Goal: Task Accomplishment & Management: Complete application form

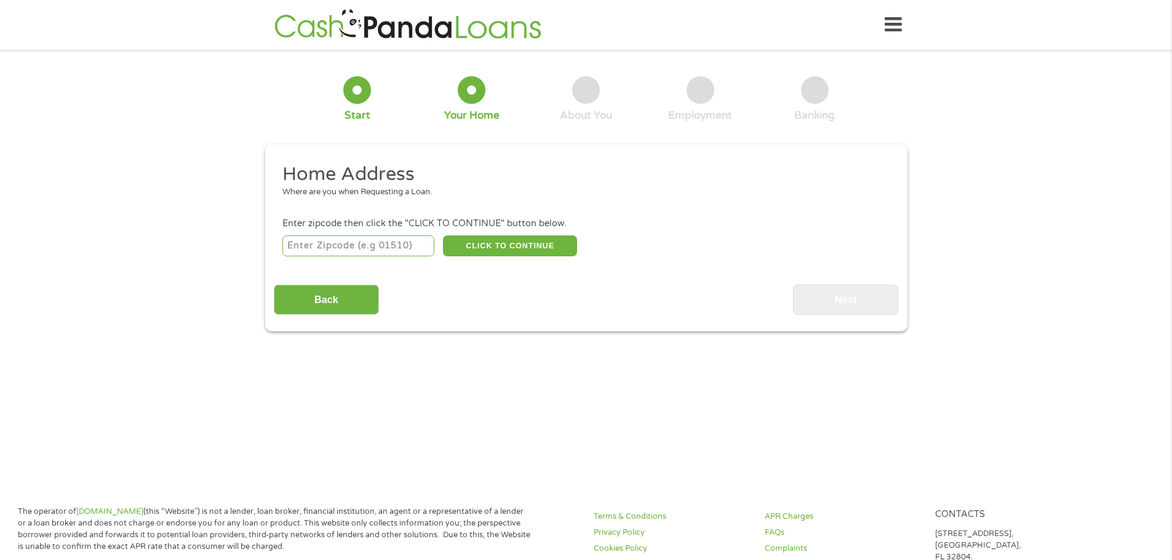
click at [323, 244] on input "number" at bounding box center [358, 246] width 152 height 21
type input "15801"
click at [518, 274] on div "Home Address Where are you when Requesting a Loan. Enter zipcode then click the…" at bounding box center [586, 238] width 624 height 153
click at [496, 244] on button "CLICK TO CONTINUE" at bounding box center [510, 246] width 134 height 21
type input "15801"
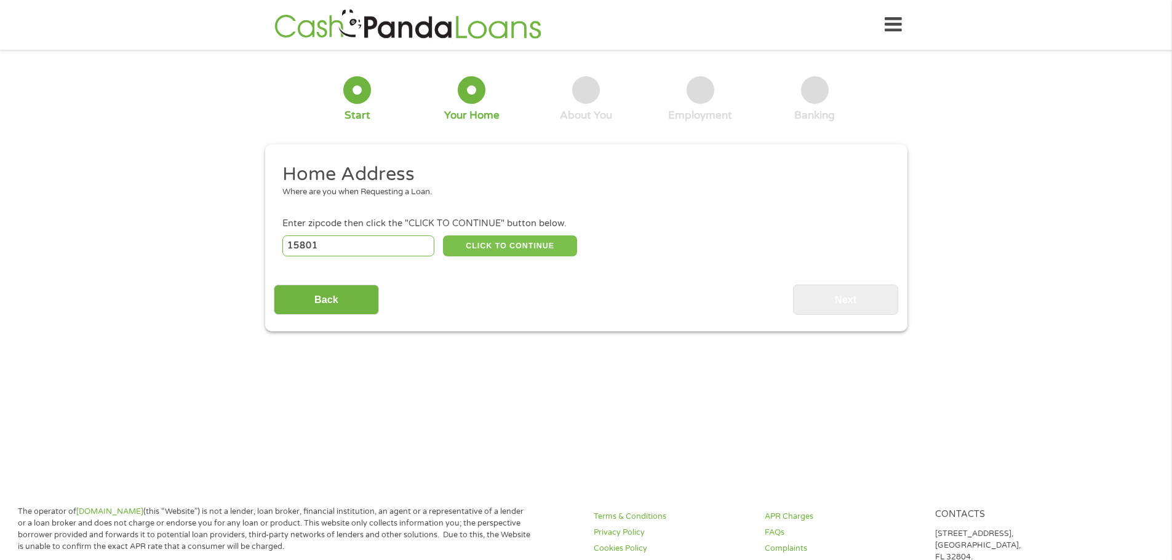
type input "Du Bois"
select select "[US_STATE]"
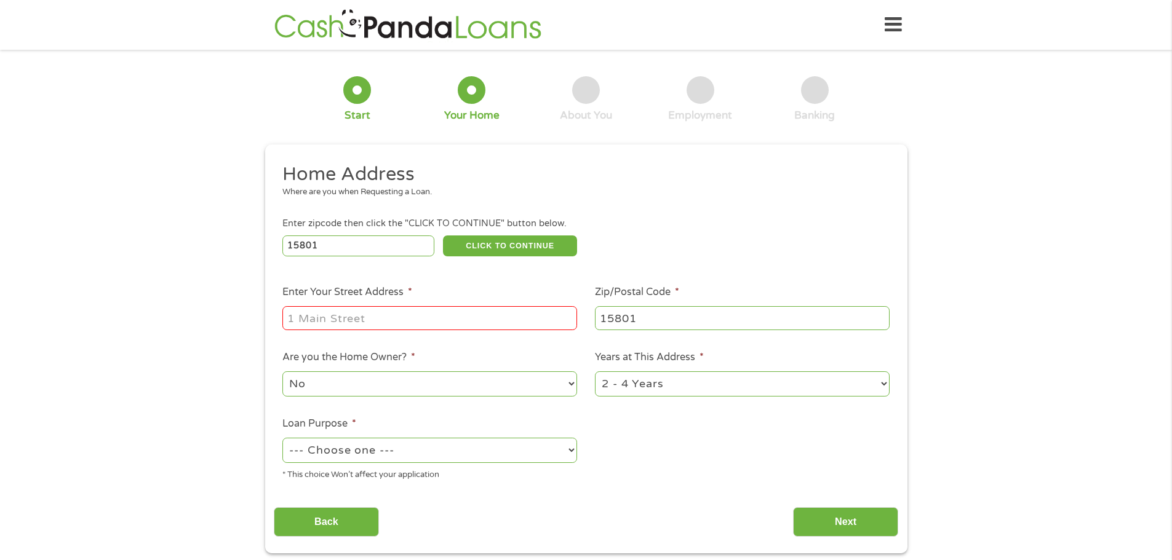
click at [304, 316] on input "Enter Your Street Address *" at bounding box center [429, 317] width 295 height 23
type input "[STREET_ADDRESS][PERSON_NAME]"
click at [572, 450] on select "--- Choose one --- Pay Bills Debt Consolidation Home Improvement Major Purchase…" at bounding box center [429, 450] width 295 height 25
select select "paybills"
click at [282, 438] on select "--- Choose one --- Pay Bills Debt Consolidation Home Improvement Major Purchase…" at bounding box center [429, 450] width 295 height 25
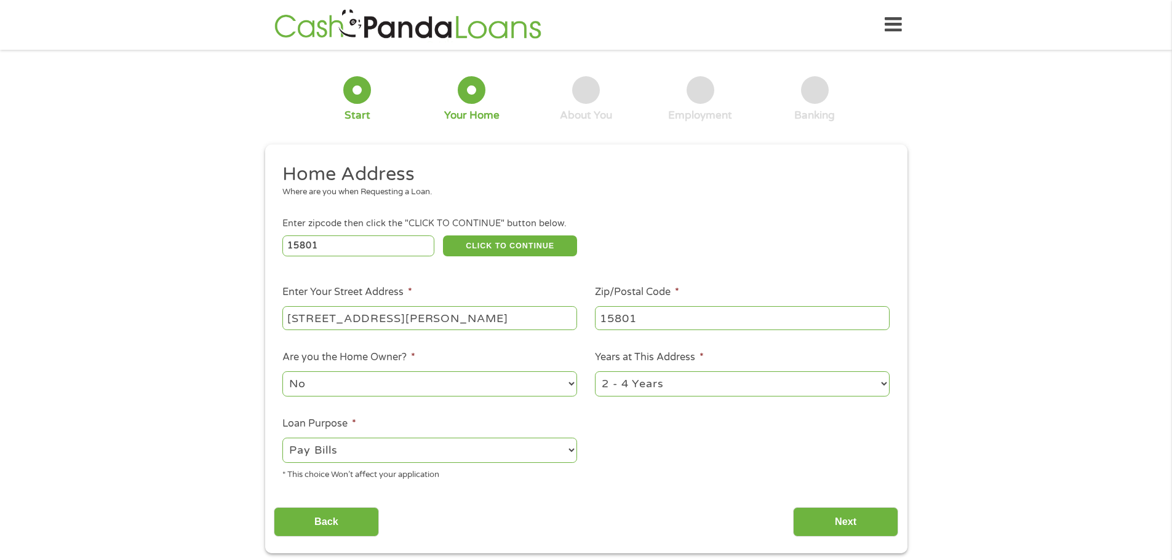
click at [881, 382] on select "1 Year or less 1 - 2 Years 2 - 4 Years Over 4 Years" at bounding box center [742, 384] width 295 height 25
select select "60months"
click at [595, 372] on select "1 Year or less 1 - 2 Years 2 - 4 Years Over 4 Years" at bounding box center [742, 384] width 295 height 25
click at [847, 517] on input "Next" at bounding box center [845, 522] width 105 height 30
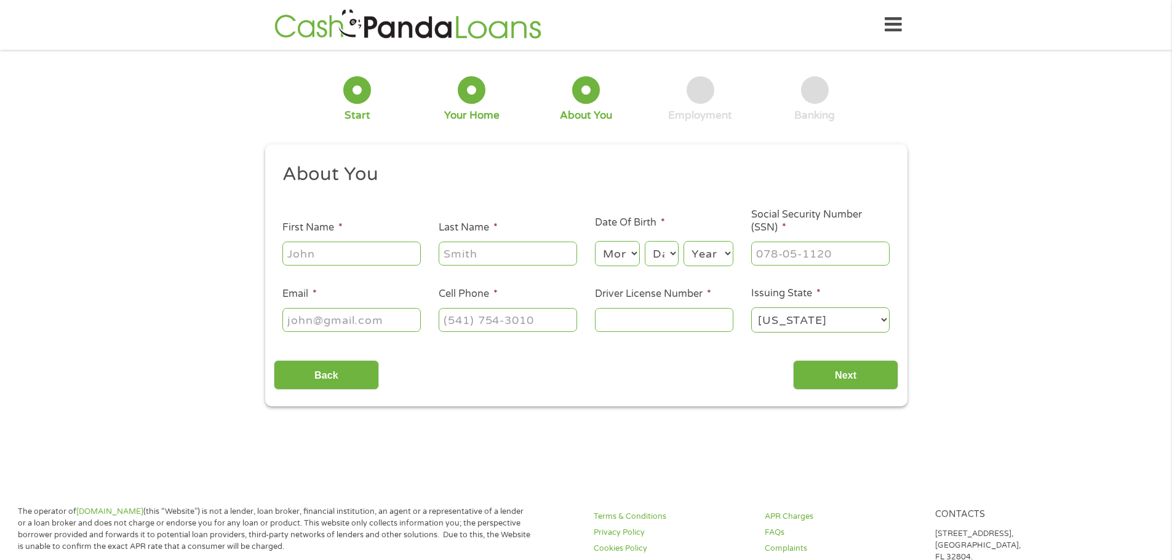
click at [303, 258] on input "First Name *" at bounding box center [351, 253] width 138 height 23
type input "[PERSON_NAME]"
click at [461, 255] on input "Last Name *" at bounding box center [508, 253] width 138 height 23
type input "[PERSON_NAME]"
click at [635, 254] on select "Month 1 2 3 4 5 6 7 8 9 10 11 12" at bounding box center [617, 253] width 45 height 25
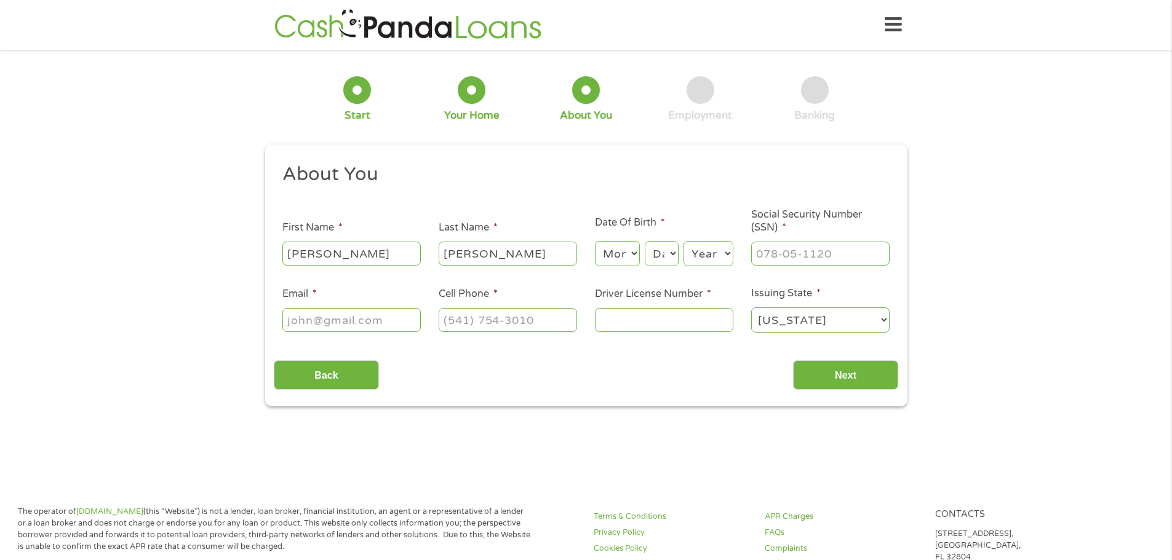
select select "8"
click at [595, 241] on select "Month 1 2 3 4 5 6 7 8 9 10 11 12" at bounding box center [617, 253] width 45 height 25
click at [675, 251] on select "Day 1 2 3 4 5 6 7 8 9 10 11 12 13 14 15 16 17 18 19 20 21 22 23 24 25 26 27 28 …" at bounding box center [661, 253] width 33 height 25
select select "1"
click at [645, 241] on select "Day 1 2 3 4 5 6 7 8 9 10 11 12 13 14 15 16 17 18 19 20 21 22 23 24 25 26 27 28 …" at bounding box center [661, 253] width 33 height 25
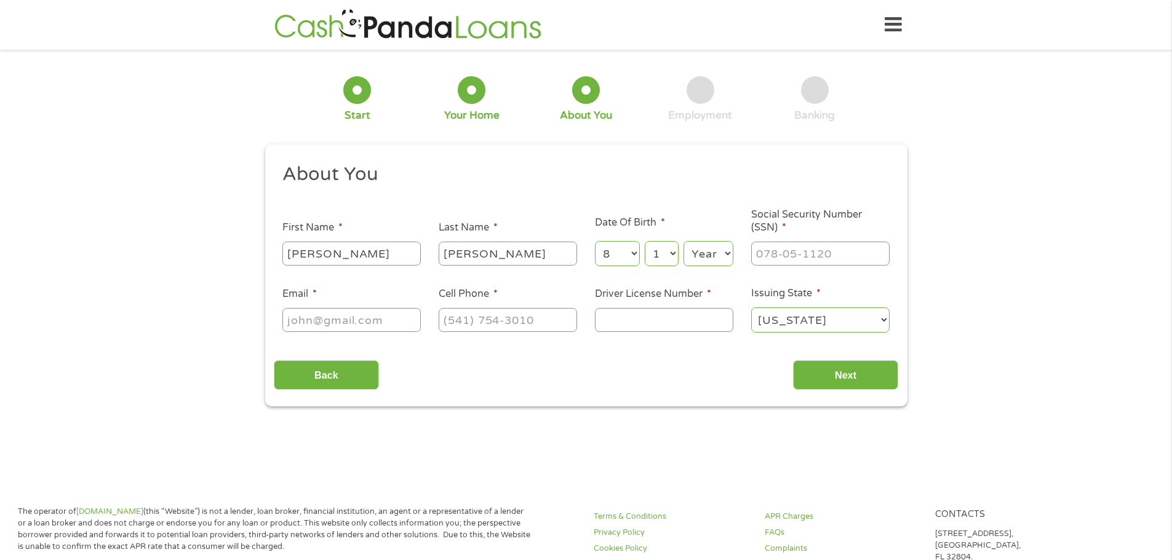
click at [728, 254] on select "Year [DATE] 2006 2005 2004 2003 2002 2001 2000 1999 1998 1997 1996 1995 1994 19…" at bounding box center [708, 253] width 50 height 25
select select "1969"
click at [683, 241] on select "Year [DATE] 2006 2005 2004 2003 2002 2001 2000 1999 1998 1997 1996 1995 1994 19…" at bounding box center [708, 253] width 50 height 25
click at [764, 253] on input "___-__-____" at bounding box center [820, 253] width 138 height 23
type input "_19-66-6140"
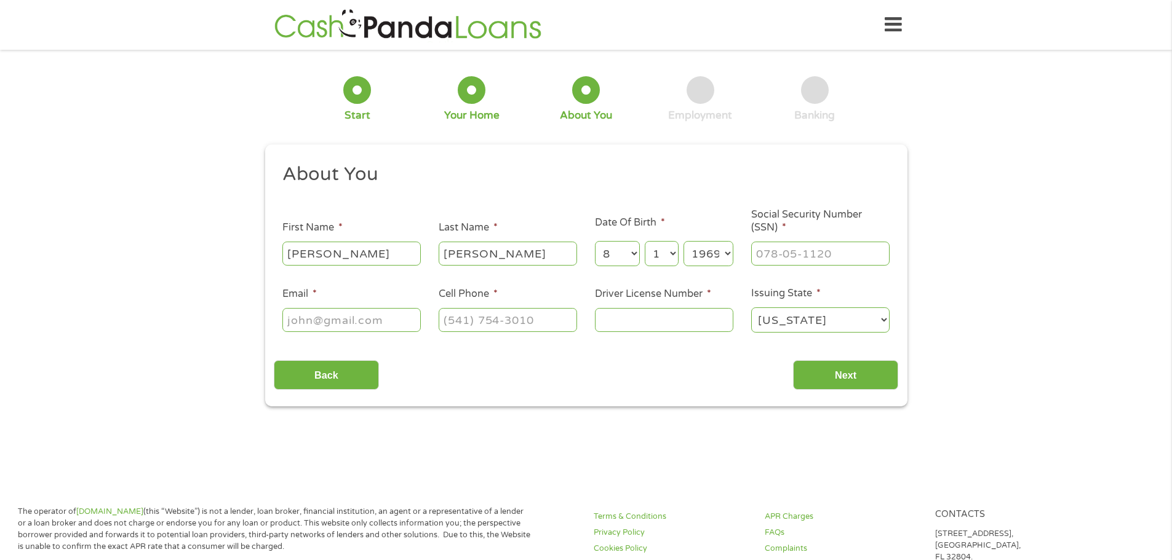
click at [309, 316] on input "Email *" at bounding box center [351, 319] width 138 height 23
type input "[EMAIL_ADDRESS][PERSON_NAME][DOMAIN_NAME]"
click at [460, 312] on input "(___) ___-____" at bounding box center [508, 319] width 138 height 23
type input "(__5) 702-1621"
click at [617, 320] on input "Driver License Number *" at bounding box center [664, 319] width 138 height 23
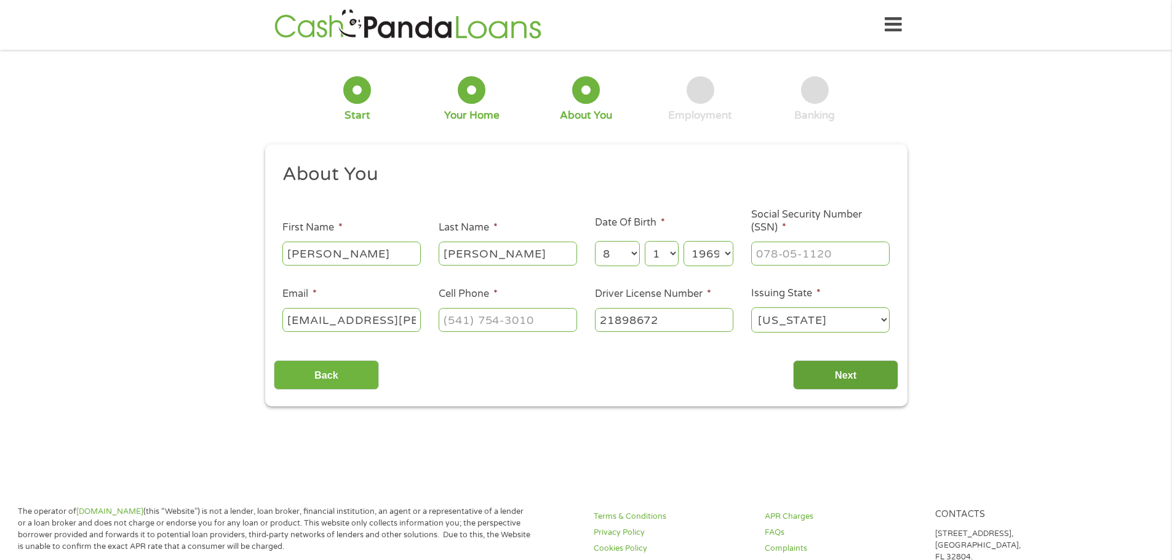
type input "21898672"
click at [843, 373] on input "Next" at bounding box center [845, 375] width 105 height 30
click at [843, 371] on input "Next" at bounding box center [845, 375] width 105 height 30
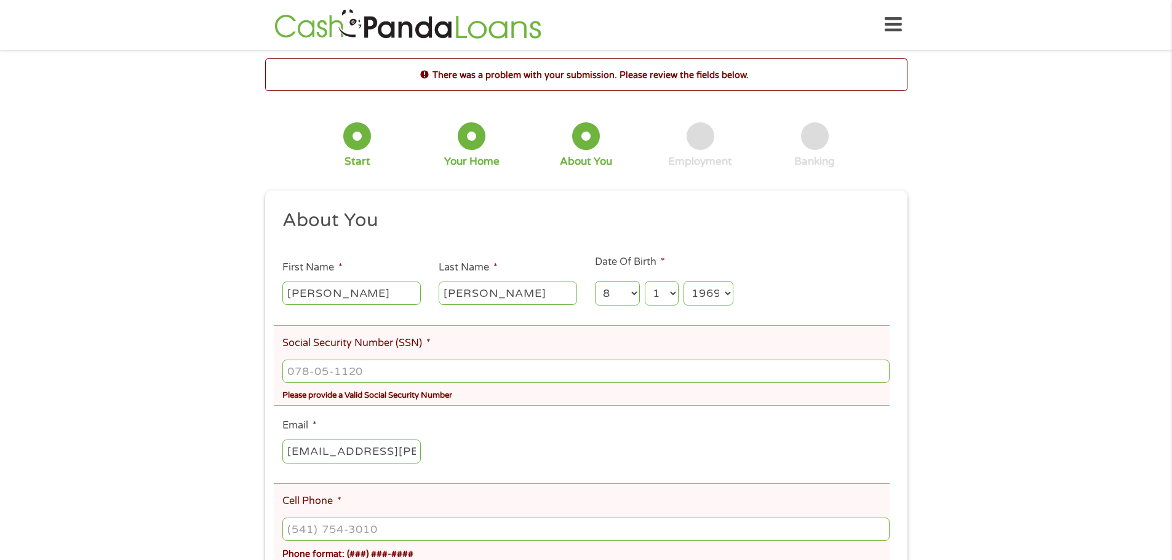
click at [851, 319] on ul "About You This field is hidden when viewing the form Title * --- Choose one ---…" at bounding box center [586, 431] width 624 height 444
click at [311, 370] on input "___-__-____" at bounding box center [585, 371] width 607 height 23
type input "196-66-1401"
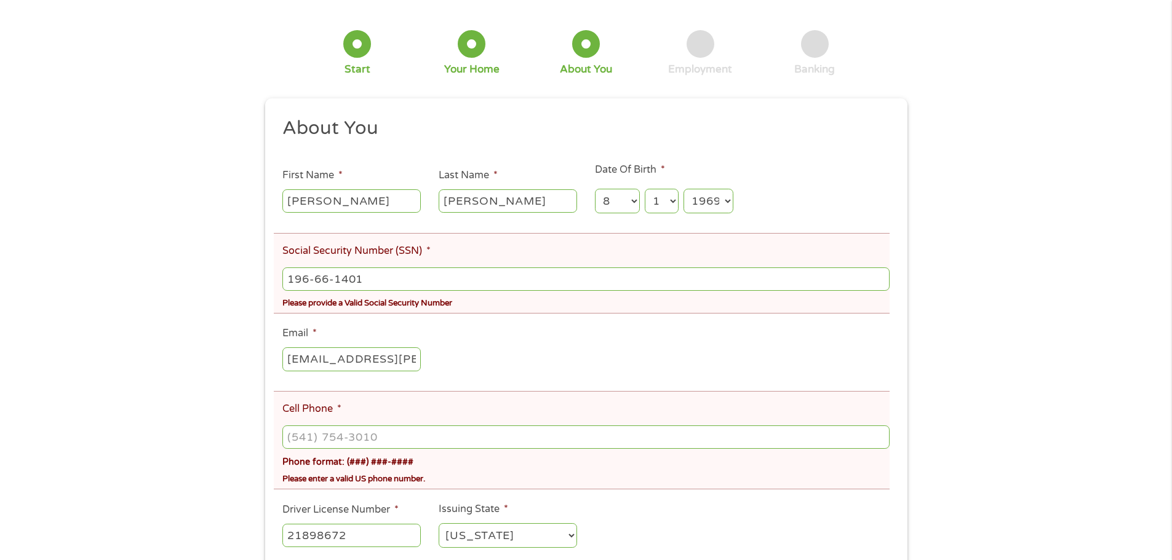
scroll to position [123, 0]
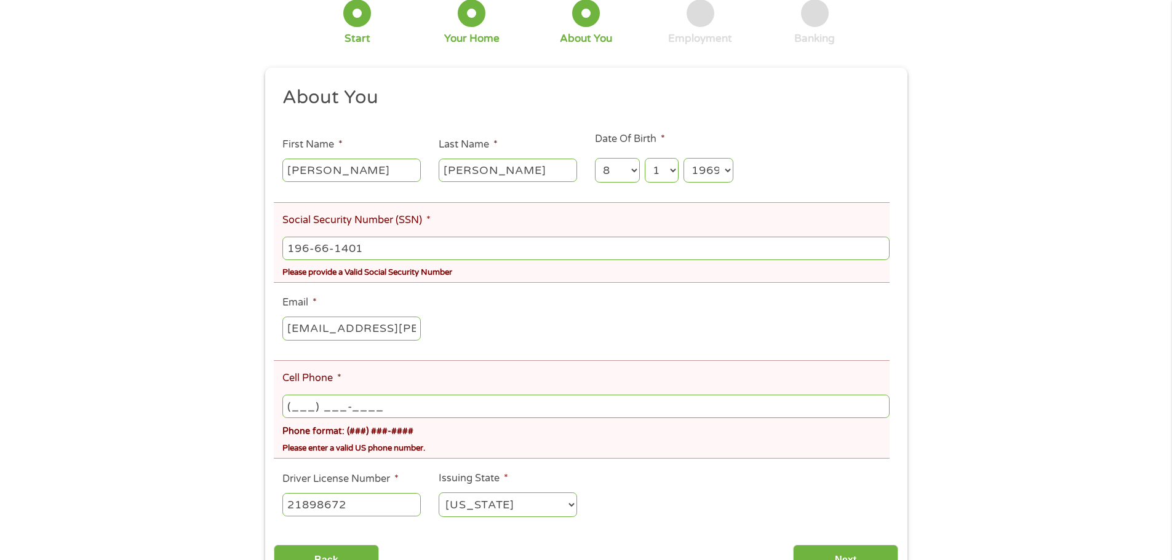
click at [316, 403] on input "(___) ___-____" at bounding box center [585, 406] width 607 height 23
click at [298, 405] on input "(___) 570-2162" at bounding box center [585, 406] width 607 height 23
drag, startPoint x: 384, startPoint y: 407, endPoint x: 269, endPoint y: 416, distance: 114.8
click at [269, 416] on div "This field is hidden when viewing the form gclid Cj0KCQjwjL3HBhCgARIsAPUg7a65Kc…" at bounding box center [586, 330] width 642 height 524
type input "[PHONE_NUMBER]"
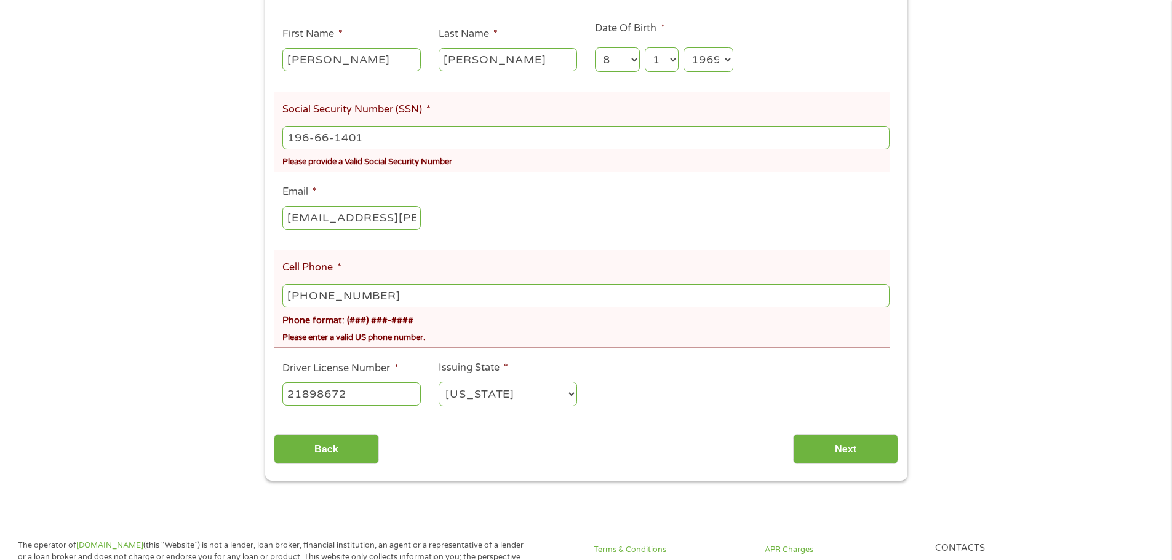
scroll to position [246, 0]
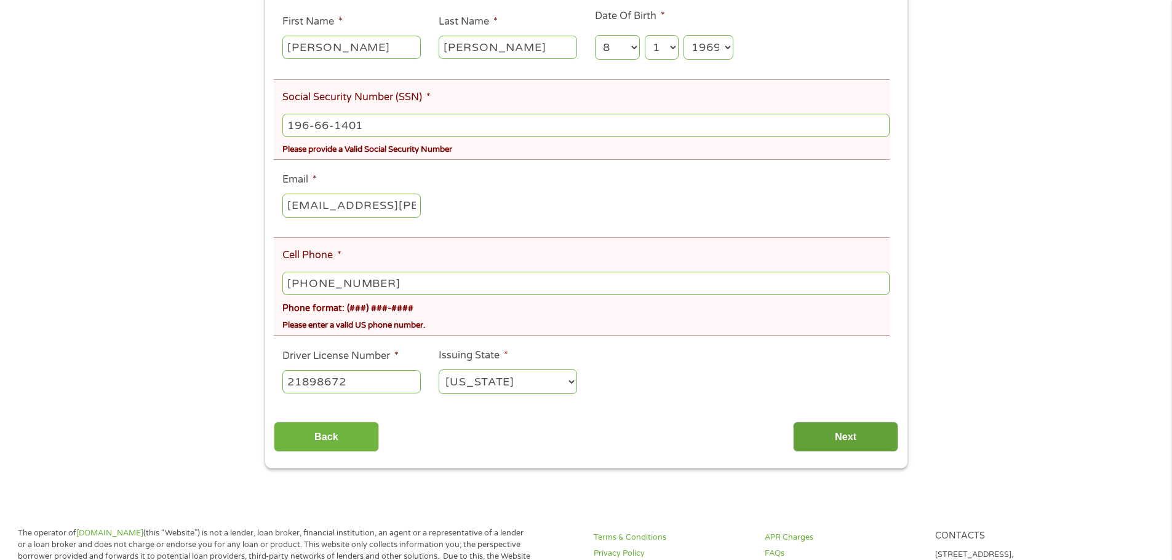
click at [845, 434] on input "Next" at bounding box center [845, 437] width 105 height 30
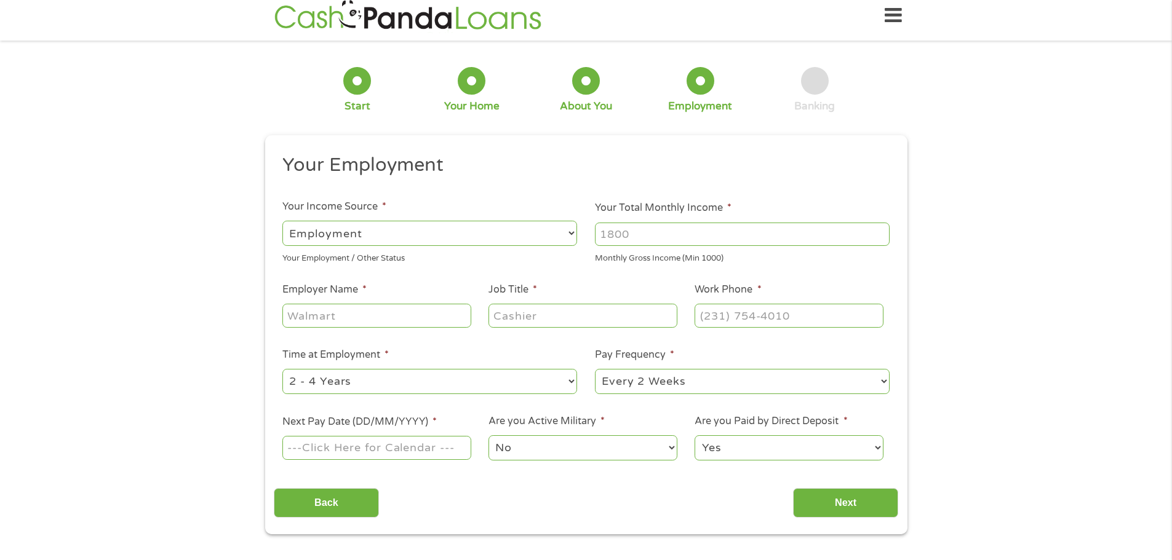
scroll to position [0, 0]
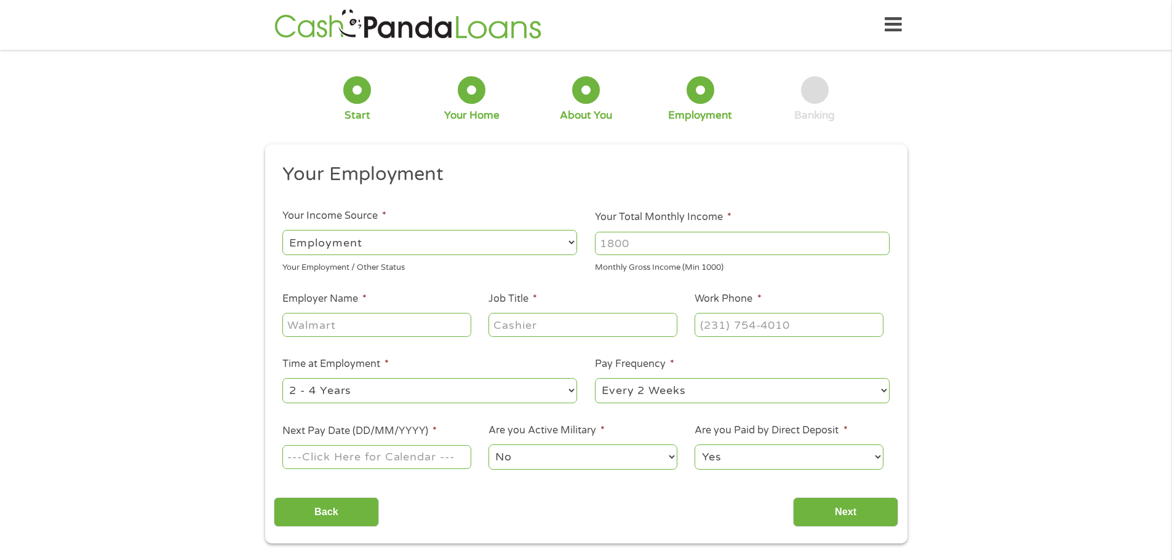
click at [616, 241] on input "Your Total Monthly Income *" at bounding box center [742, 243] width 295 height 23
click at [881, 247] on input "1000" at bounding box center [742, 243] width 295 height 23
click at [881, 239] on input "1001" at bounding box center [742, 243] width 295 height 23
click at [881, 239] on input "1002" at bounding box center [742, 243] width 295 height 23
drag, startPoint x: 629, startPoint y: 245, endPoint x: 584, endPoint y: 246, distance: 45.5
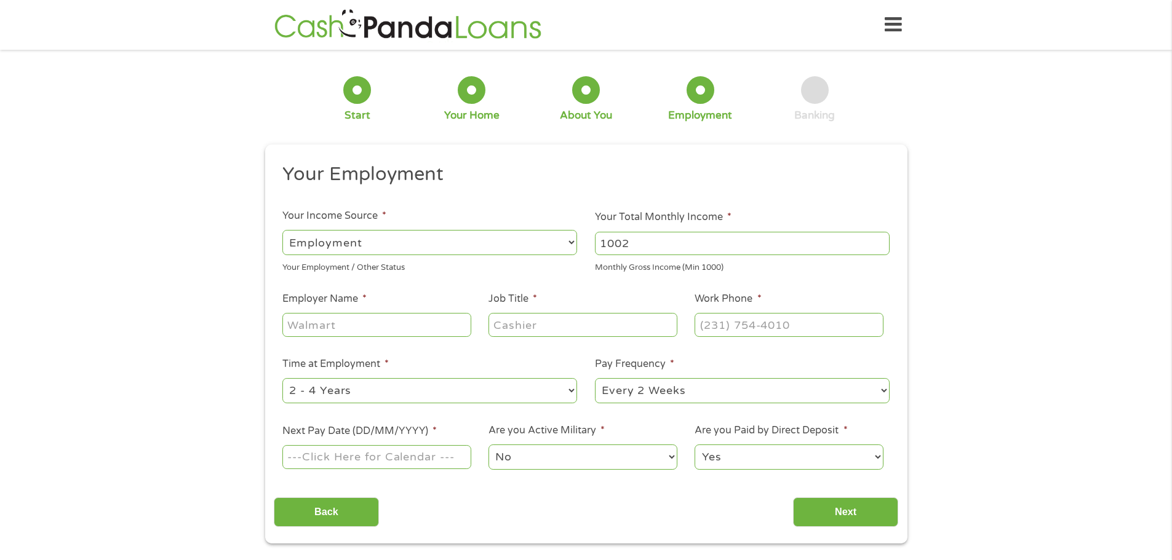
click at [584, 246] on ul "Your Employment Your Income Source * --- Choose one --- Employment [DEMOGRAPHIC…" at bounding box center [586, 321] width 624 height 319
type input "9"
type input "6500"
click at [312, 320] on input "Employer Name *" at bounding box center [376, 324] width 188 height 23
type input "[PERSON_NAME] Auto World"
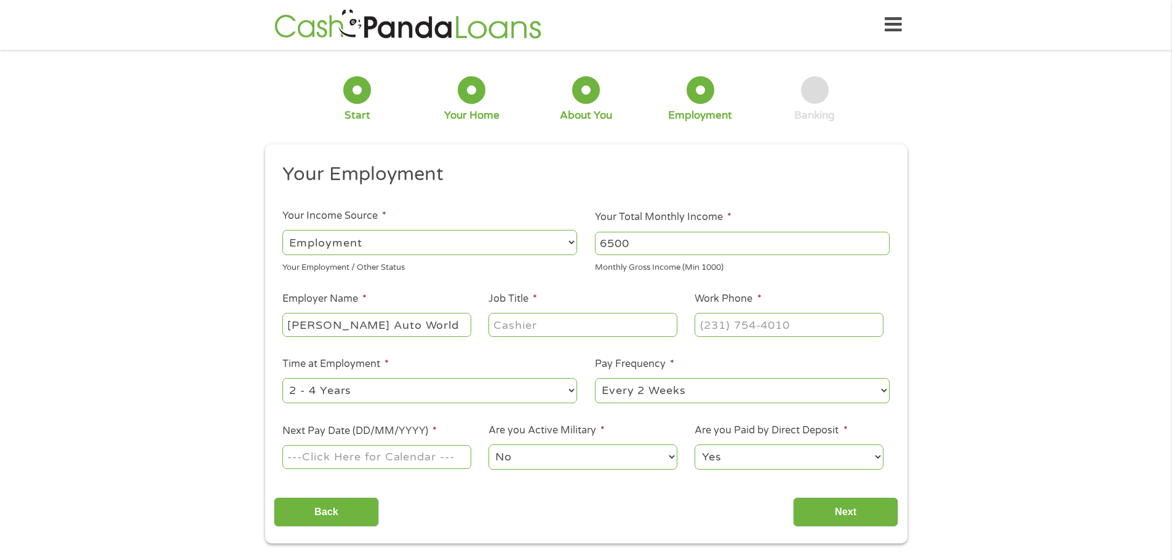
click at [532, 325] on input "Job Title *" at bounding box center [582, 324] width 188 height 23
type input "sales"
click at [717, 324] on input "(___) ___-____" at bounding box center [788, 324] width 188 height 23
drag, startPoint x: 802, startPoint y: 324, endPoint x: 666, endPoint y: 334, distance: 135.7
click at [666, 334] on ul "Your Employment Your Income Source * --- Choose one --- Employment [DEMOGRAPHIC…" at bounding box center [586, 321] width 624 height 319
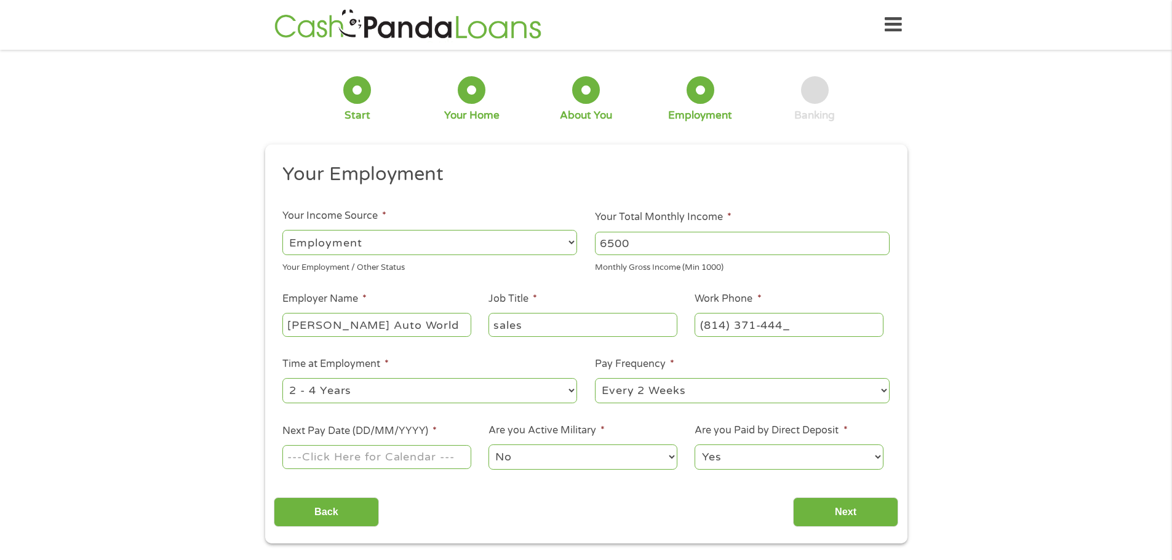
type input "[PHONE_NUMBER]"
click at [573, 391] on select "--- Choose one --- 1 Year or less 1 - 2 Years 2 - 4 Years Over 4 Years" at bounding box center [429, 390] width 295 height 25
select select "60months"
click at [282, 378] on select "--- Choose one --- 1 Year or less 1 - 2 Years 2 - 4 Years Over 4 Years" at bounding box center [429, 390] width 295 height 25
click at [882, 390] on select "--- Choose one --- Every 2 Weeks Every Week Monthly Semi-Monthly" at bounding box center [742, 390] width 295 height 25
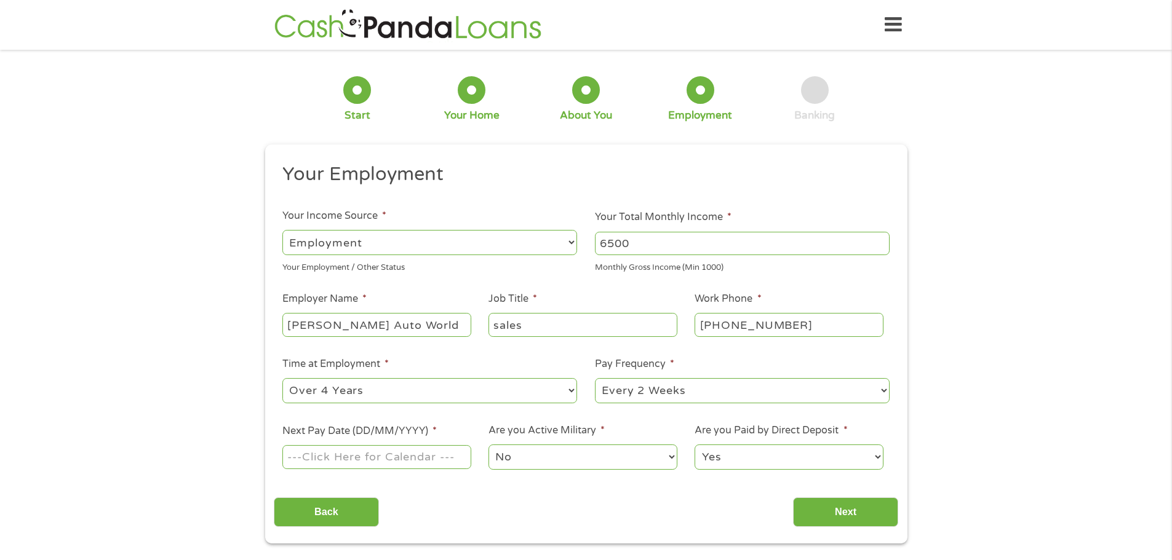
select select "semimonthly"
click at [595, 378] on select "--- Choose one --- Every 2 Weeks Every Week Monthly Semi-Monthly" at bounding box center [742, 390] width 295 height 25
click at [327, 459] on input "Next Pay Date (DD/MM/YYYY) *" at bounding box center [376, 456] width 188 height 23
type input "[DATE]"
click at [846, 512] on input "Next" at bounding box center [845, 513] width 105 height 30
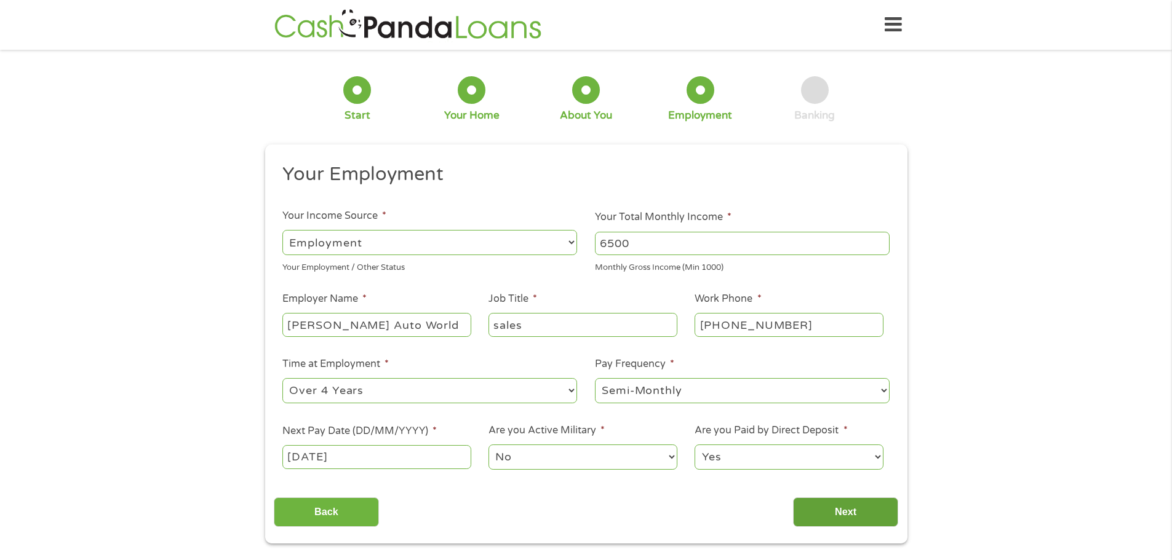
scroll to position [5, 5]
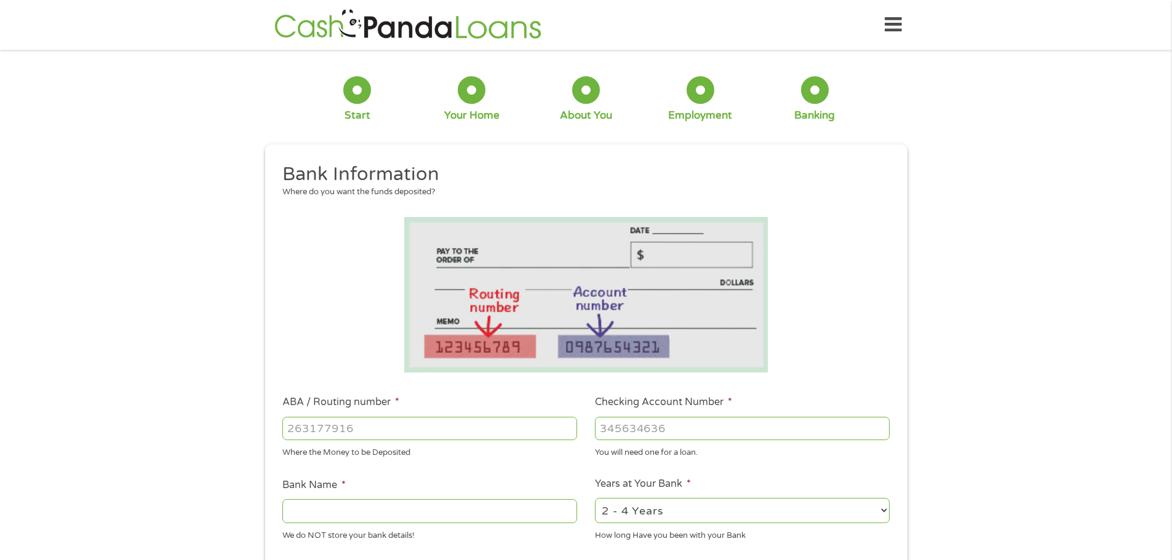
click at [295, 426] on input "ABA / Routing number *" at bounding box center [429, 428] width 295 height 23
type input "043306855"
type input "S T BANK"
type input "043306855"
click at [610, 428] on input "Checking Account Number *" at bounding box center [742, 428] width 295 height 23
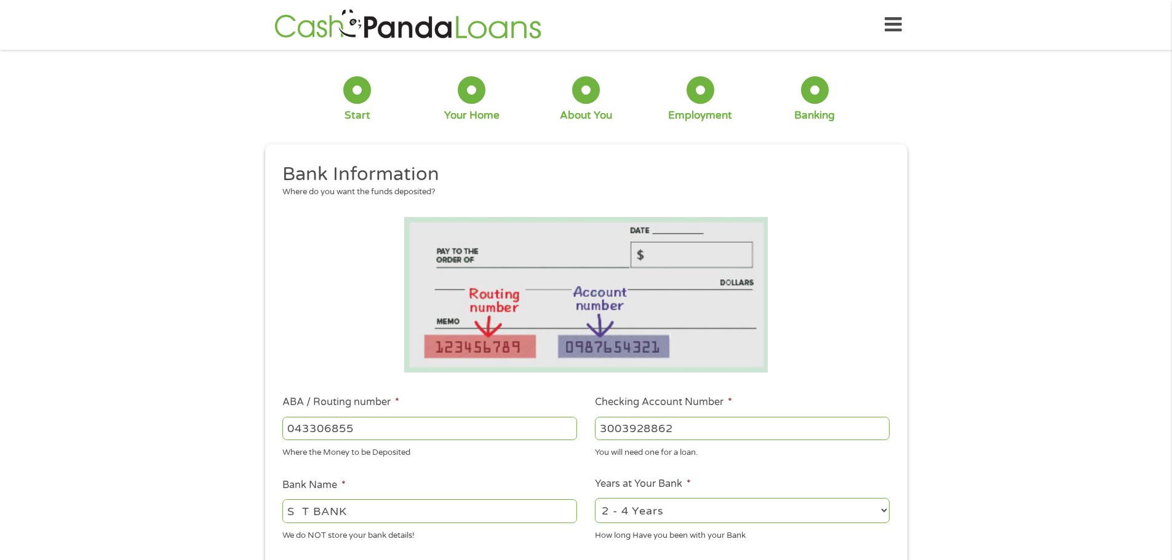
type input "3003928862"
drag, startPoint x: 886, startPoint y: 511, endPoint x: 863, endPoint y: 511, distance: 23.4
click at [885, 511] on select "2 - 4 Years 6 - 12 Months 1 - 2 Years Over 4 Years" at bounding box center [742, 510] width 295 height 25
select select "60months"
click at [595, 498] on select "2 - 4 Years 6 - 12 Months 1 - 2 Years Over 4 Years" at bounding box center [742, 510] width 295 height 25
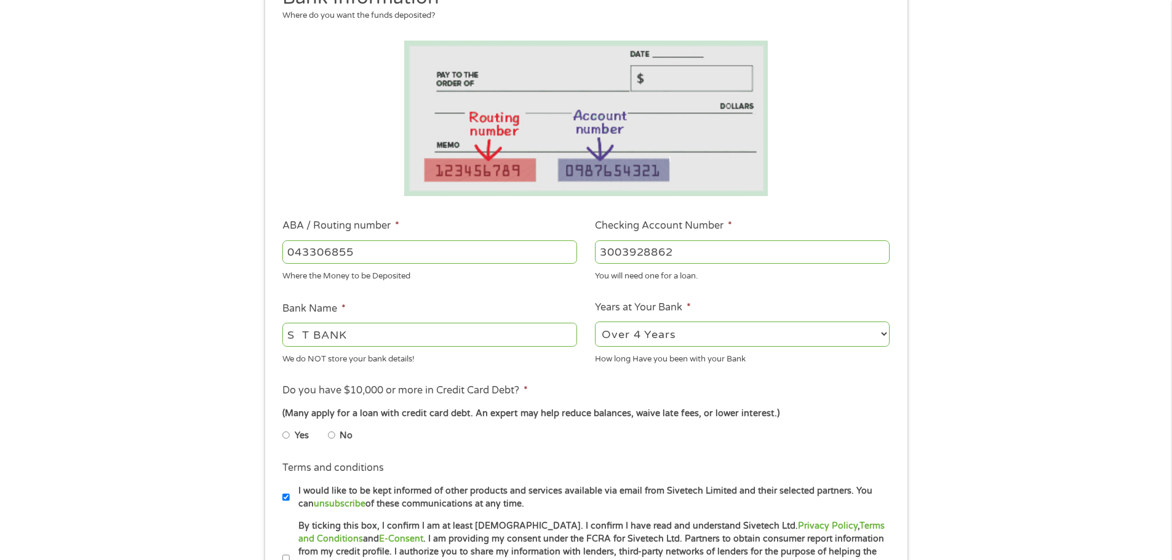
scroll to position [185, 0]
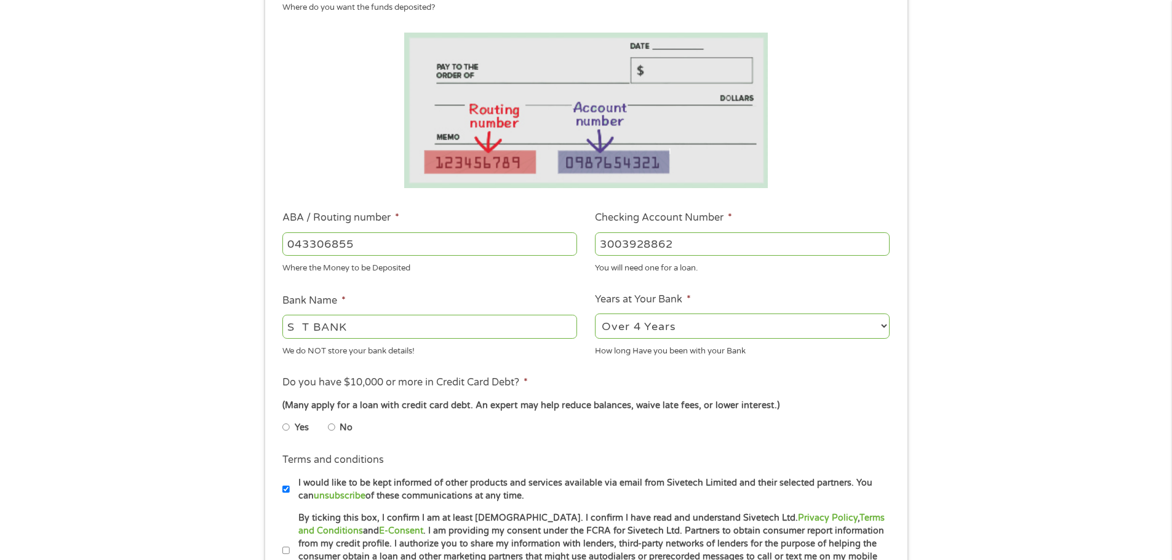
click at [332, 425] on input "No" at bounding box center [331, 428] width 7 height 20
radio input "true"
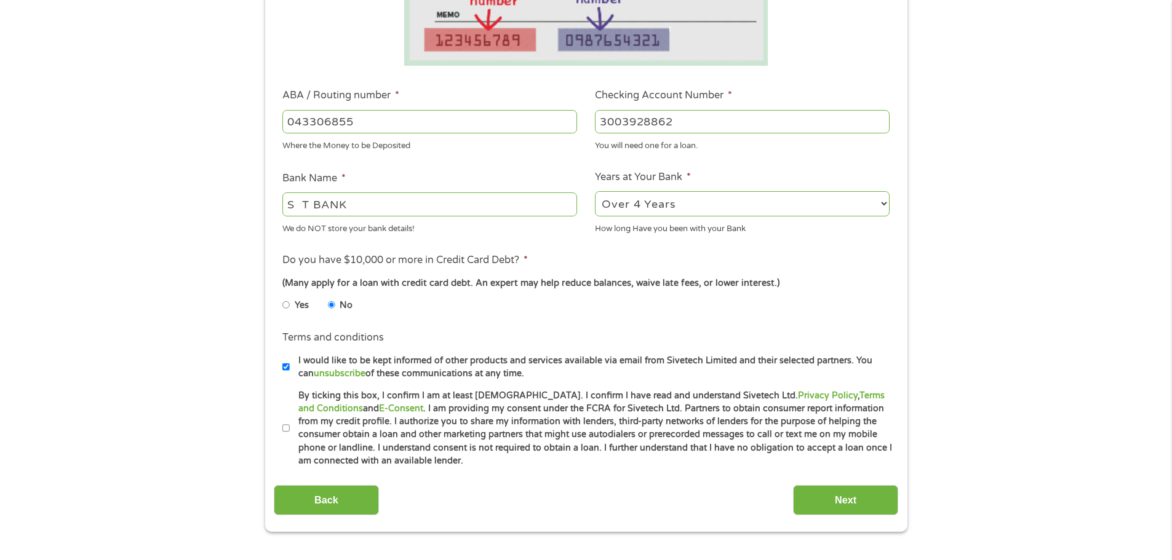
scroll to position [308, 0]
click at [284, 428] on input "By ticking this box, I confirm I am at least [DEMOGRAPHIC_DATA]. I confirm I ha…" at bounding box center [285, 428] width 7 height 20
checkbox input "true"
click at [840, 493] on input "Next" at bounding box center [845, 500] width 105 height 30
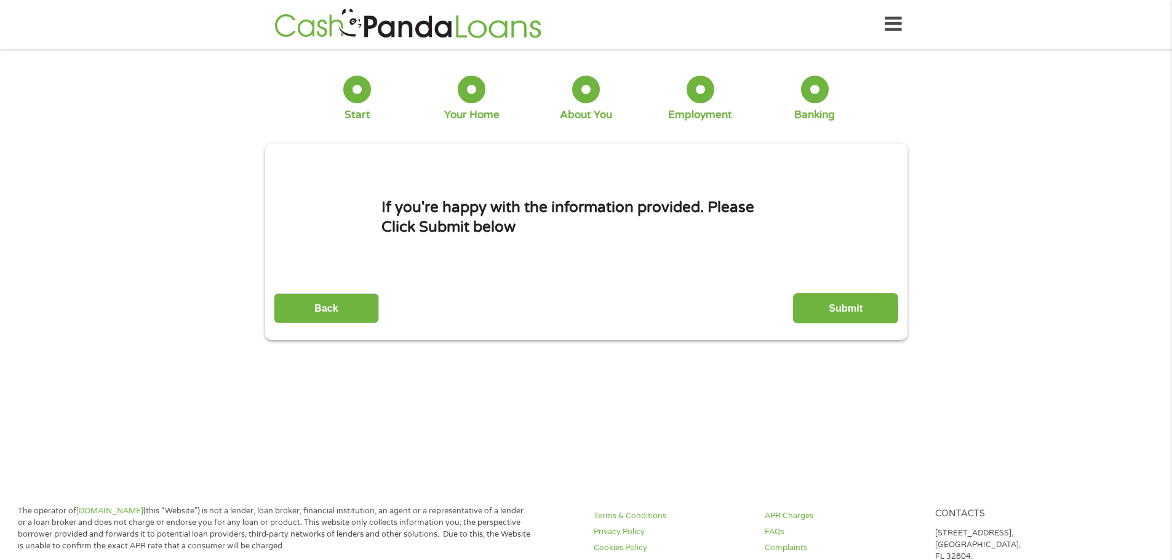
scroll to position [0, 0]
click at [839, 304] on input "Submit" at bounding box center [845, 309] width 105 height 30
